Goal: Navigation & Orientation: Find specific page/section

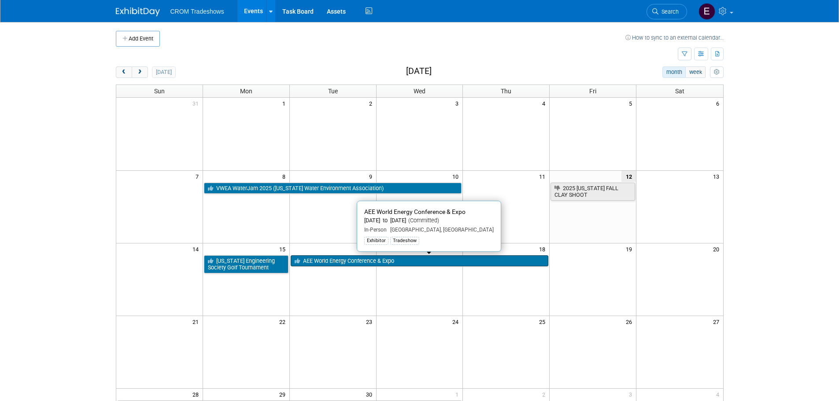
click at [418, 260] on link "AEE World Energy Conference & Expo" at bounding box center [420, 261] width 258 height 11
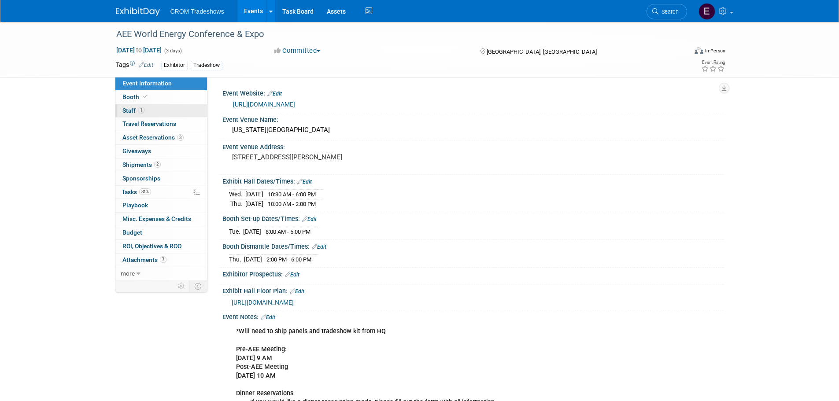
click at [158, 108] on link "1 Staff 1" at bounding box center [161, 110] width 92 height 13
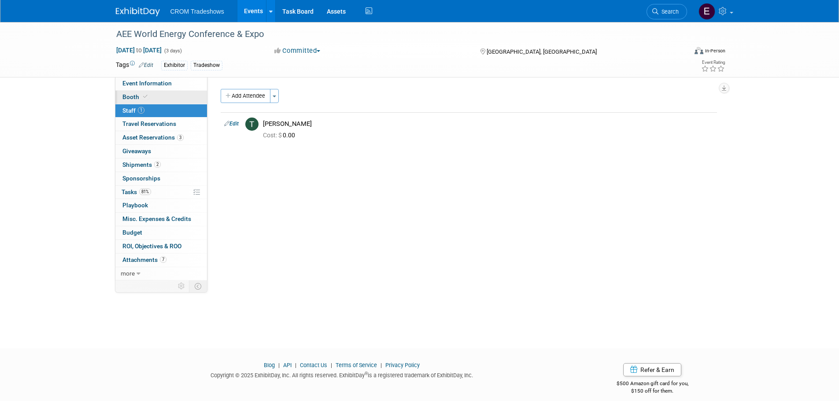
click at [144, 97] on icon at bounding box center [145, 96] width 4 height 5
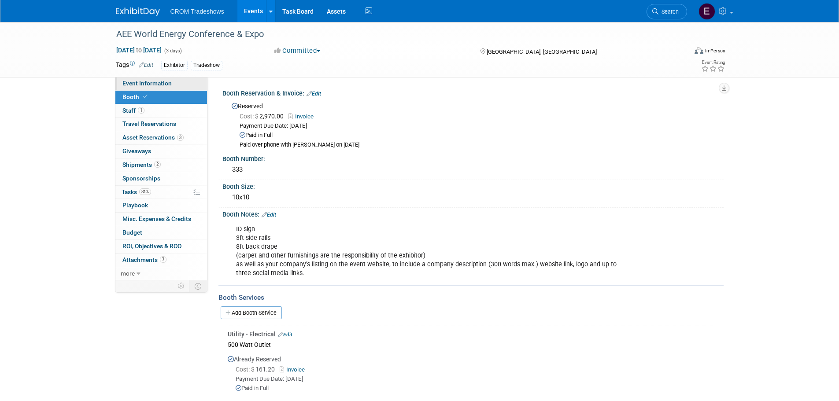
click at [142, 86] on span "Event Information" at bounding box center [146, 83] width 49 height 7
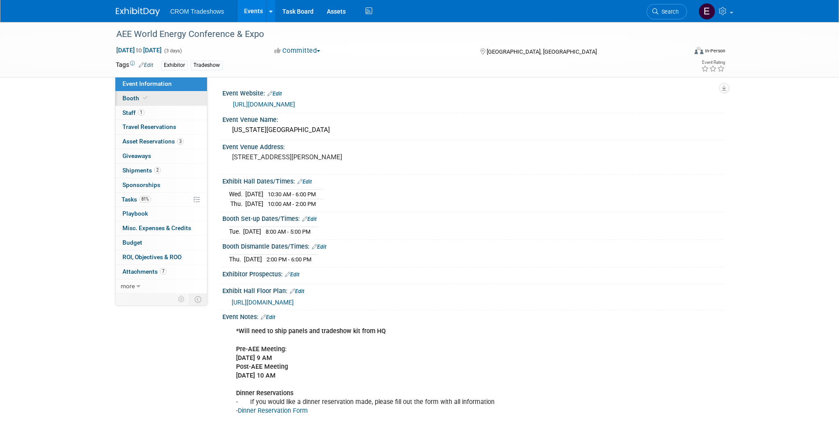
click at [148, 100] on link "Booth" at bounding box center [161, 99] width 92 height 14
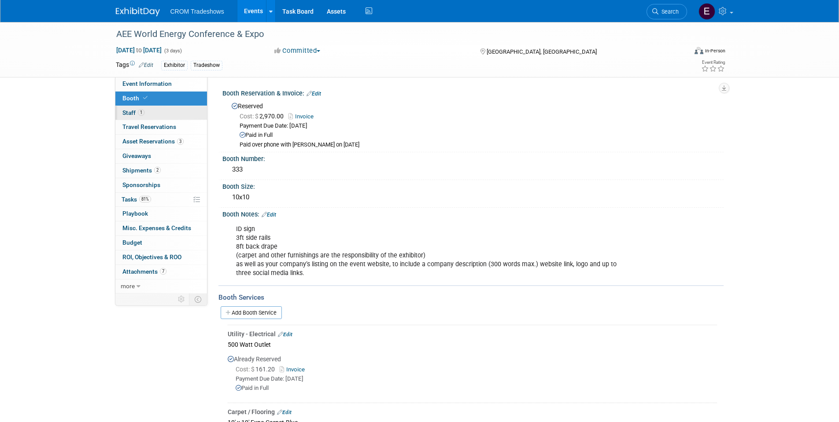
click at [181, 111] on link "1 Staff 1" at bounding box center [161, 113] width 92 height 14
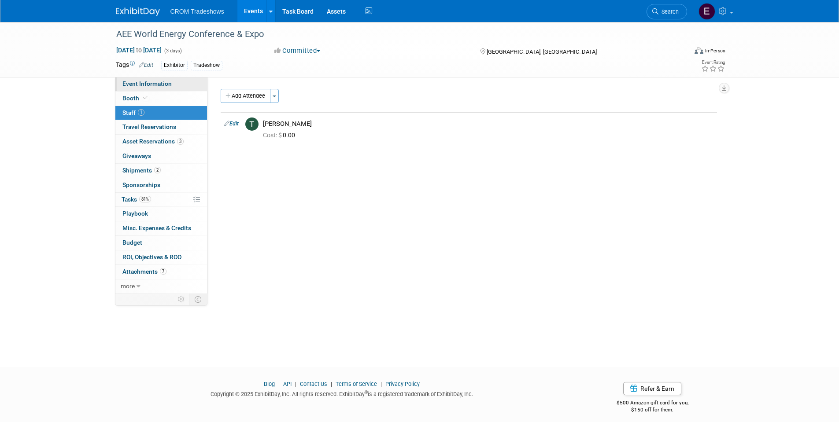
click at [181, 78] on link "Event Information" at bounding box center [161, 84] width 92 height 14
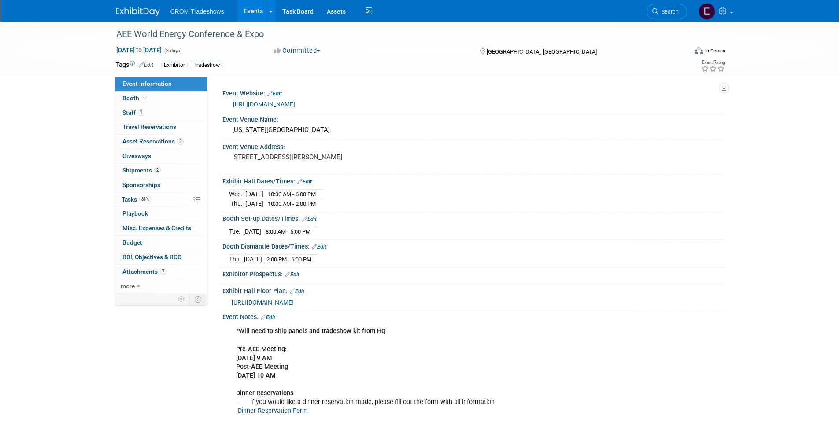
click at [274, 104] on link "[URL][DOMAIN_NAME]" at bounding box center [264, 104] width 62 height 7
